Goal: Register for event/course

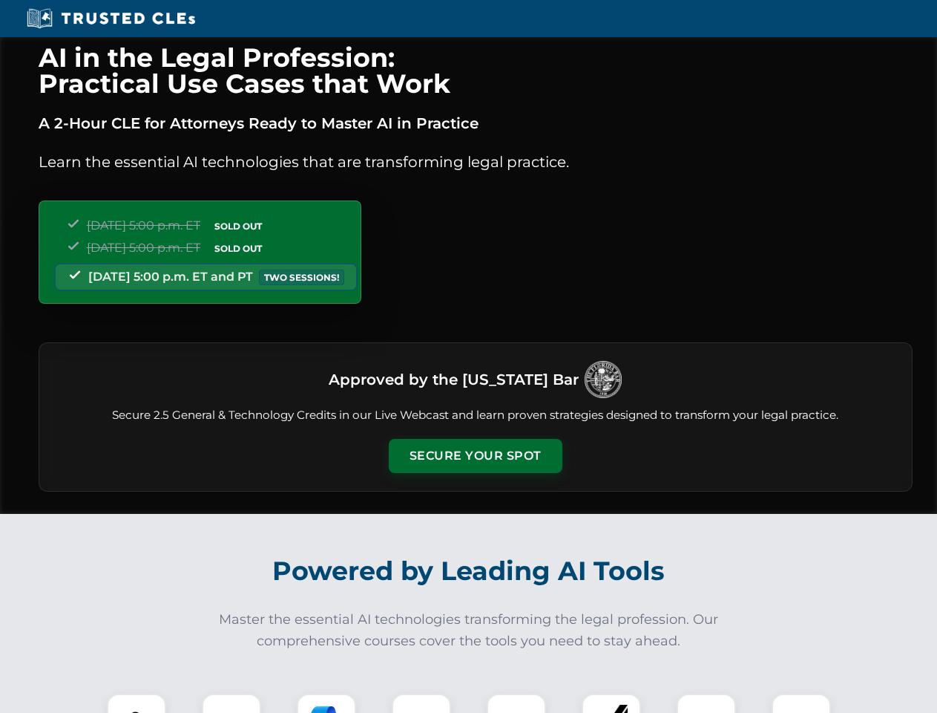
click at [475, 456] on button "Secure Your Spot" at bounding box center [476, 456] width 174 height 34
click at [137, 703] on img at bounding box center [136, 722] width 43 height 43
